Goal: Task Accomplishment & Management: Manage account settings

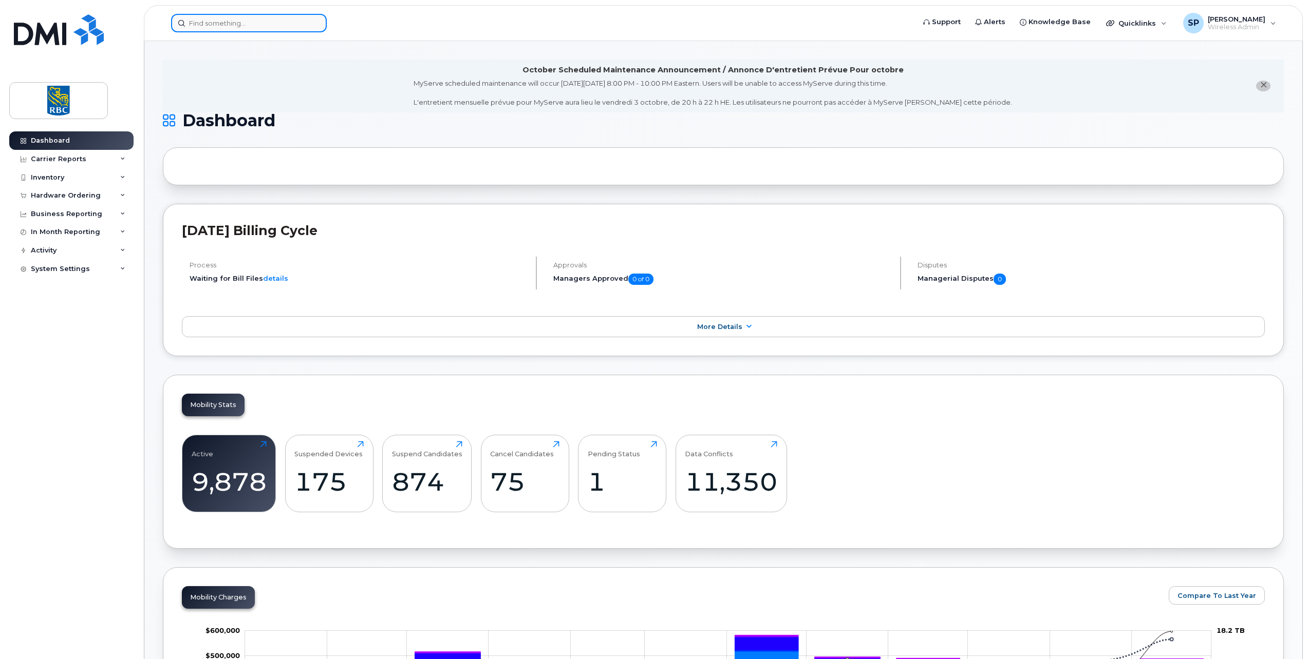
click at [201, 26] on input at bounding box center [249, 23] width 156 height 18
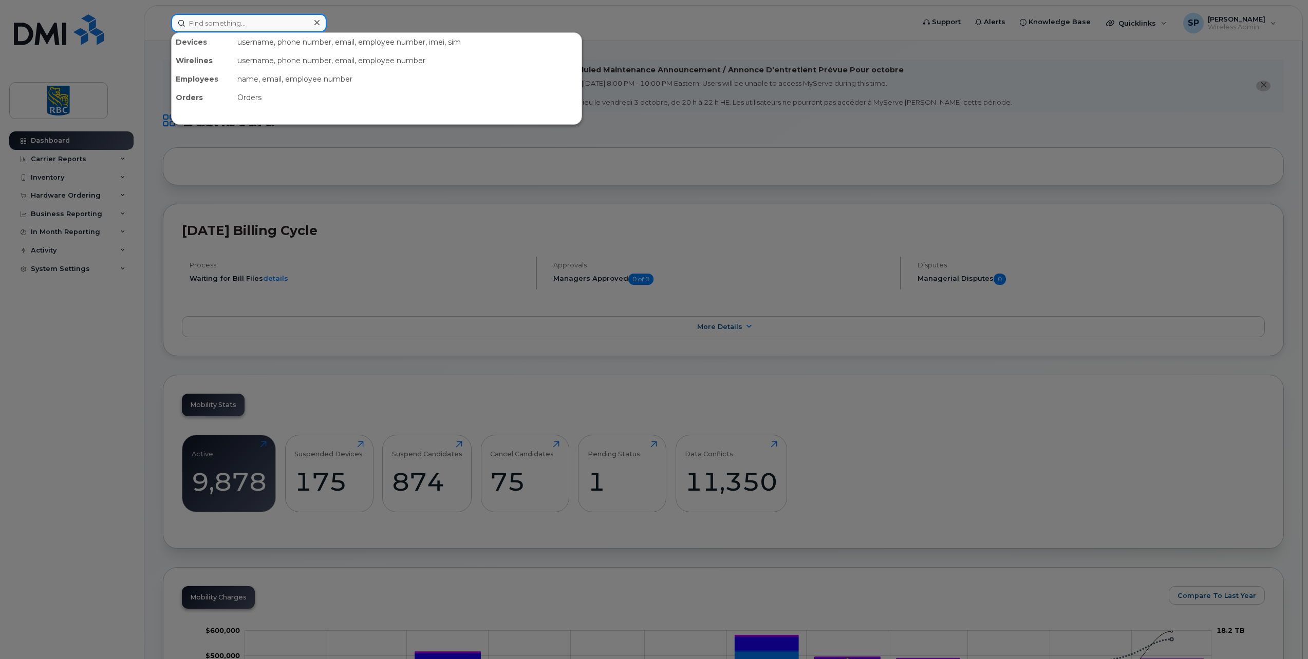
paste input "820368462"
click at [244, 25] on input "820368462" at bounding box center [249, 23] width 156 height 18
click at [214, 25] on input "820368462" at bounding box center [249, 23] width 156 height 18
paste input "4168071904"
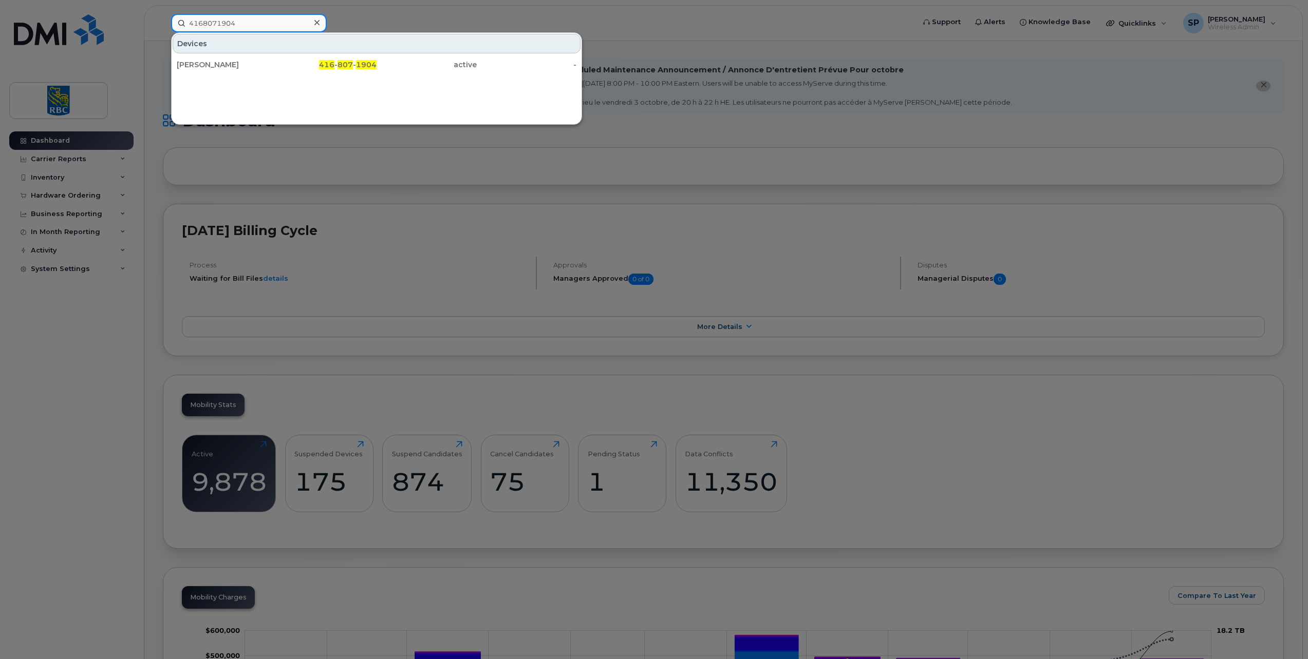
type input "4168071904"
click at [246, 67] on div "[PERSON_NAME]" at bounding box center [227, 65] width 100 height 10
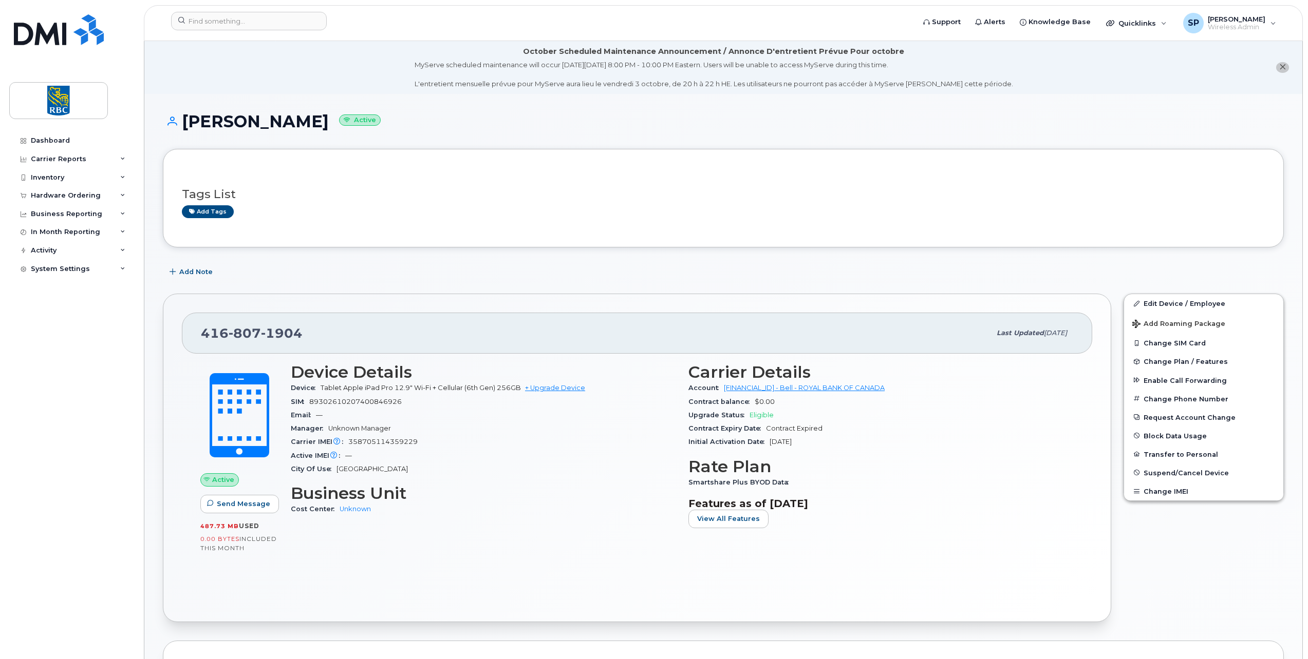
drag, startPoint x: 181, startPoint y: 117, endPoint x: 346, endPoint y: 119, distance: 164.9
click at [346, 119] on h1 "Alyson Bailey-flynn Active" at bounding box center [723, 121] width 1121 height 18
copy h1 "[PERSON_NAME]"
click at [1164, 303] on link "Edit Device / Employee" at bounding box center [1203, 303] width 159 height 18
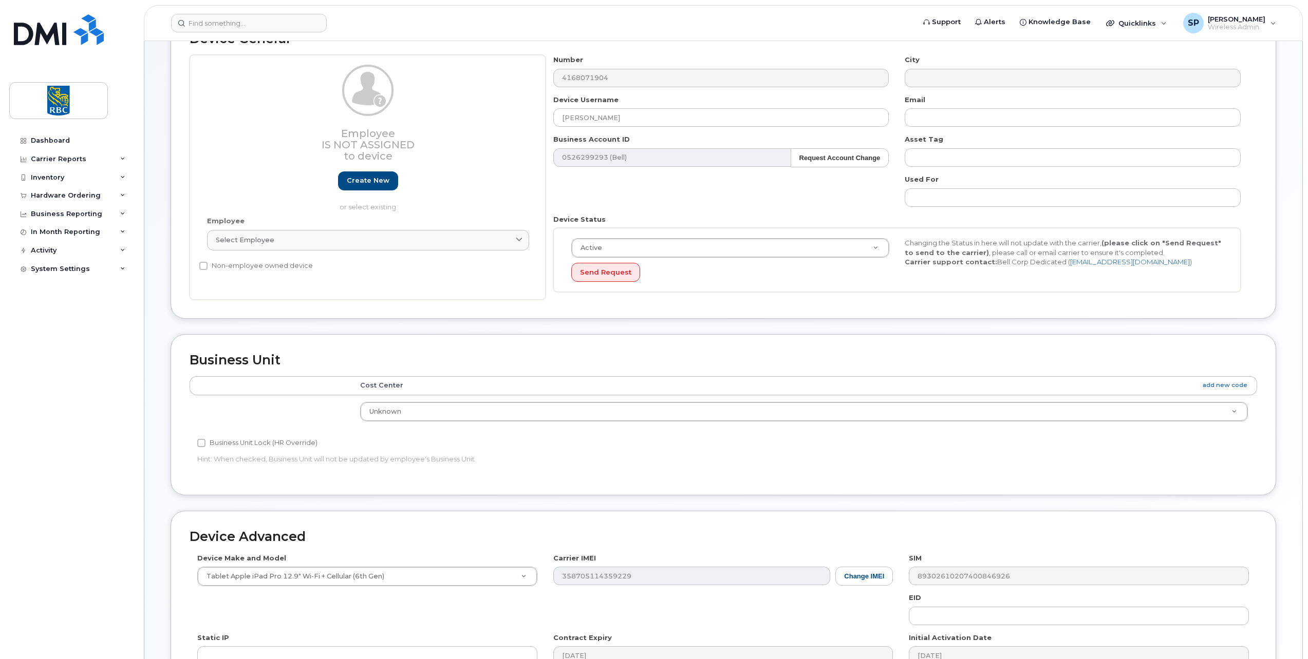
scroll to position [257, 0]
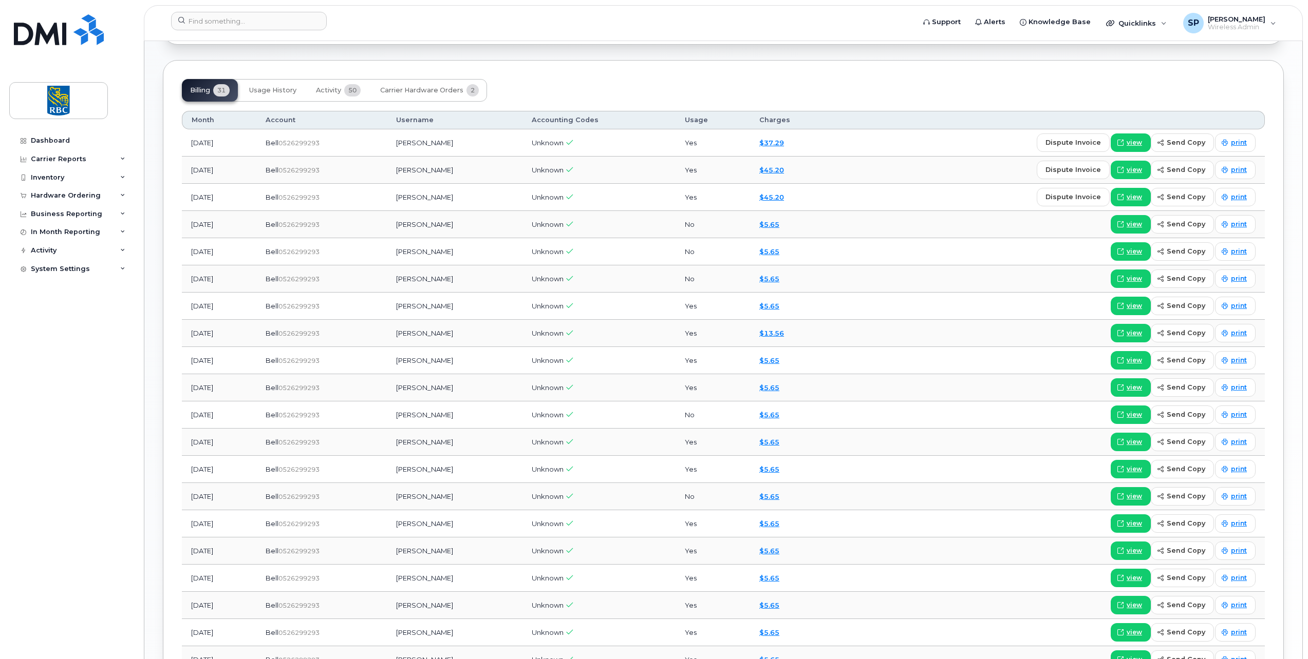
scroll to position [737, 0]
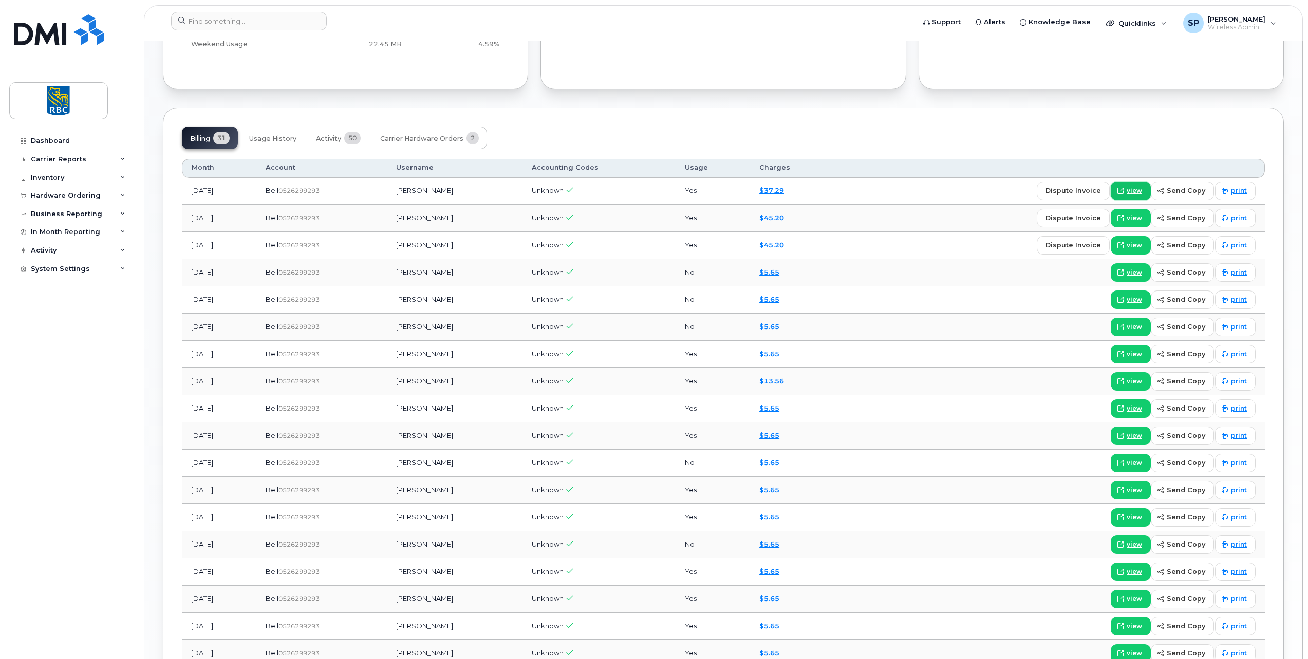
click at [1140, 188] on span "view" at bounding box center [1133, 190] width 15 height 9
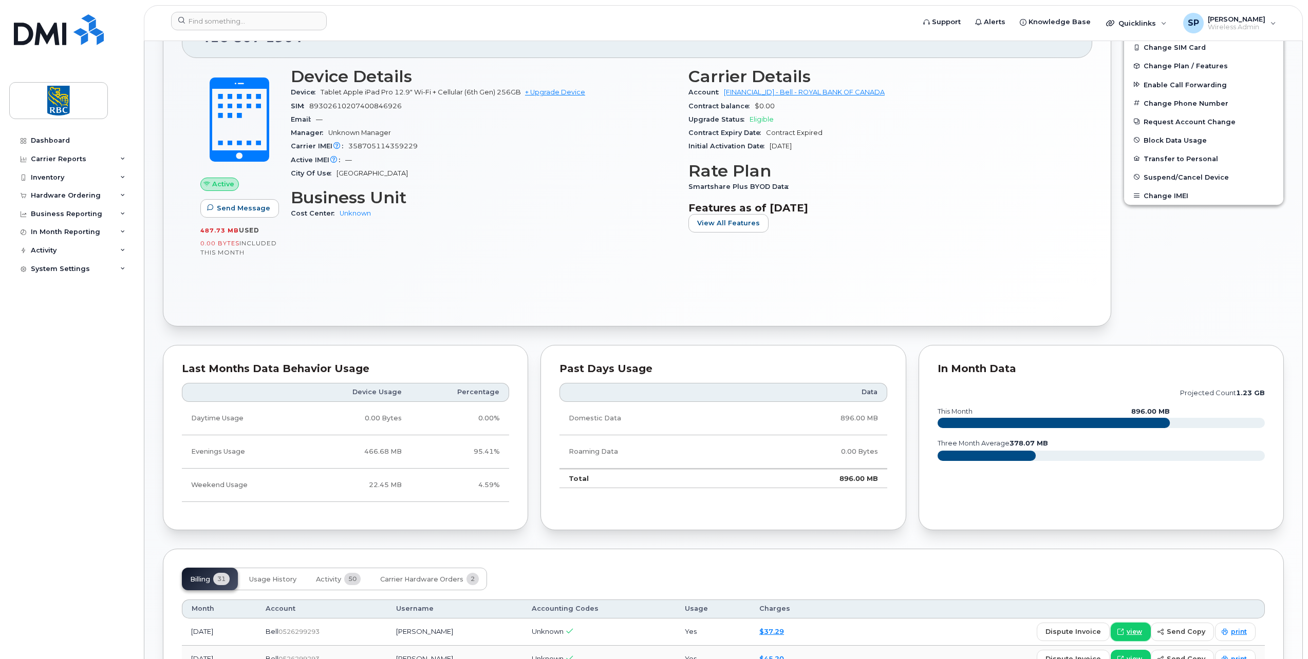
scroll to position [275, 0]
